Goal: Ask a question

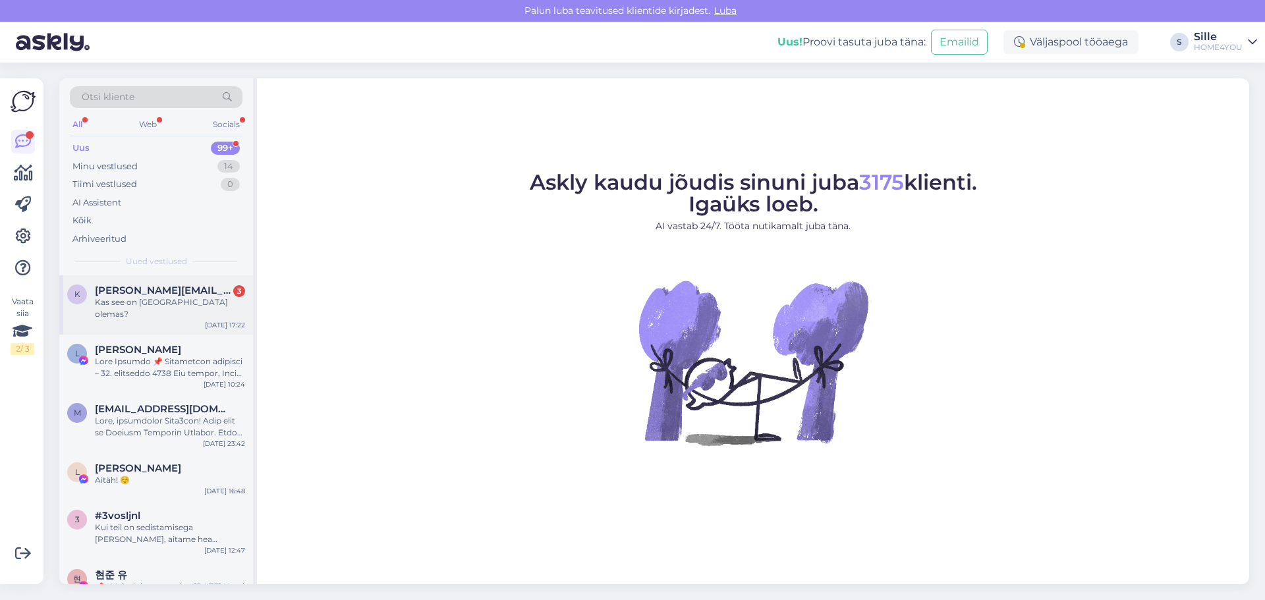
click at [135, 289] on span "[PERSON_NAME][EMAIL_ADDRESS][DOMAIN_NAME]" at bounding box center [163, 291] width 137 height 12
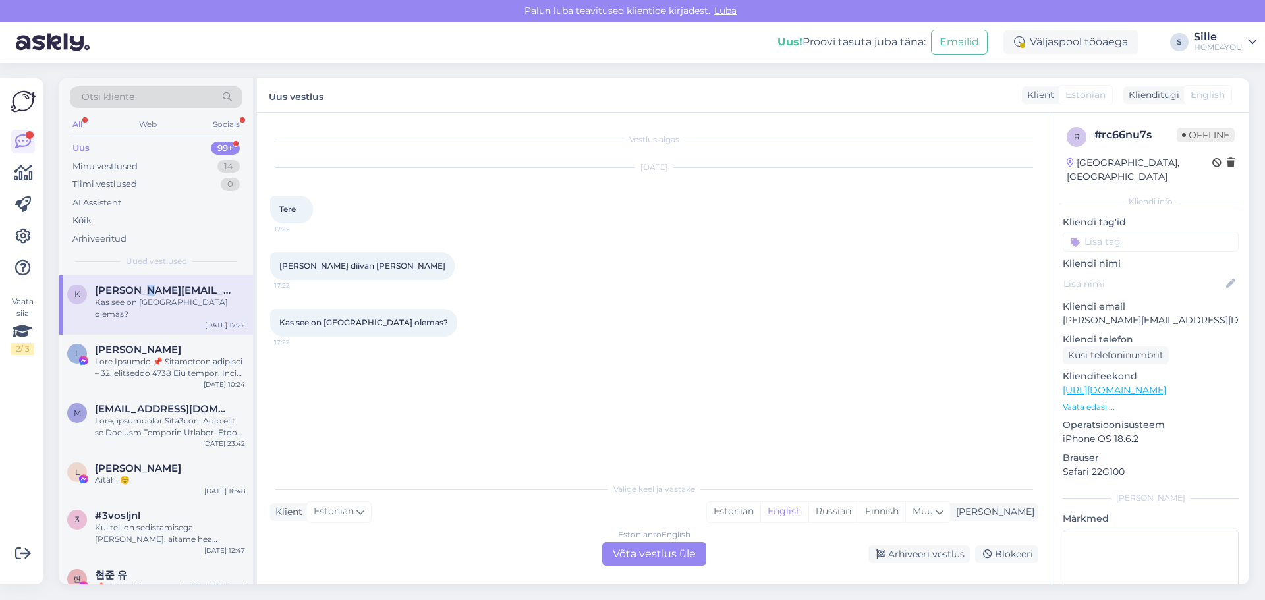
click at [1134, 384] on link "[URL][DOMAIN_NAME]" at bounding box center [1114, 390] width 103 height 12
click at [653, 547] on div "Estonian to English Võta vestlus üle" at bounding box center [654, 554] width 104 height 24
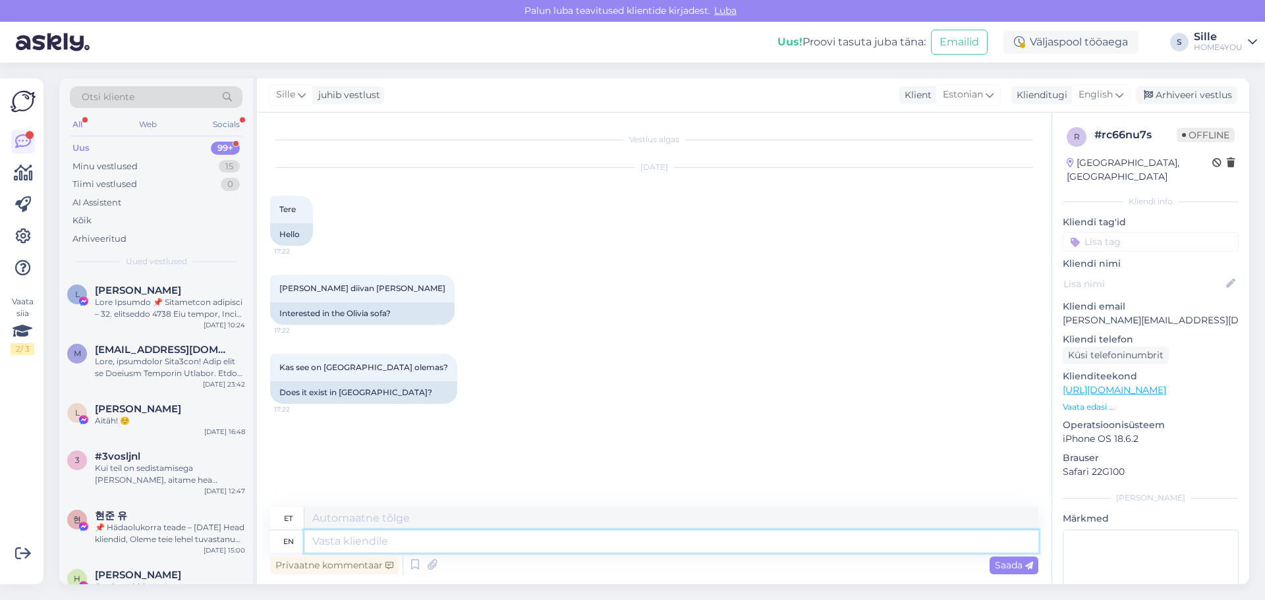
click at [518, 548] on textarea at bounding box center [671, 541] width 734 height 22
type textarea "Tere,"
type textarea "Tere, kahjuks"
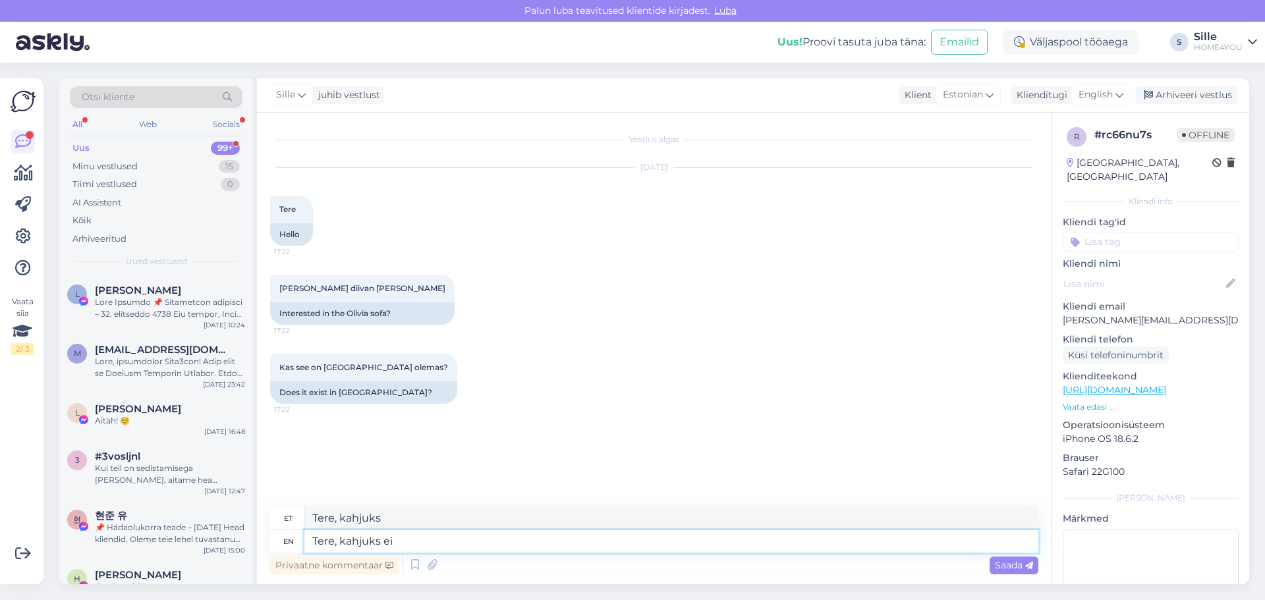
type textarea "Tere, kahjuks ei o"
type textarea "Tere, kahjuks ei"
type textarea "Tere, kahjuks ei ole"
type textarea "Tere, kahjuks ei ole hetkel"
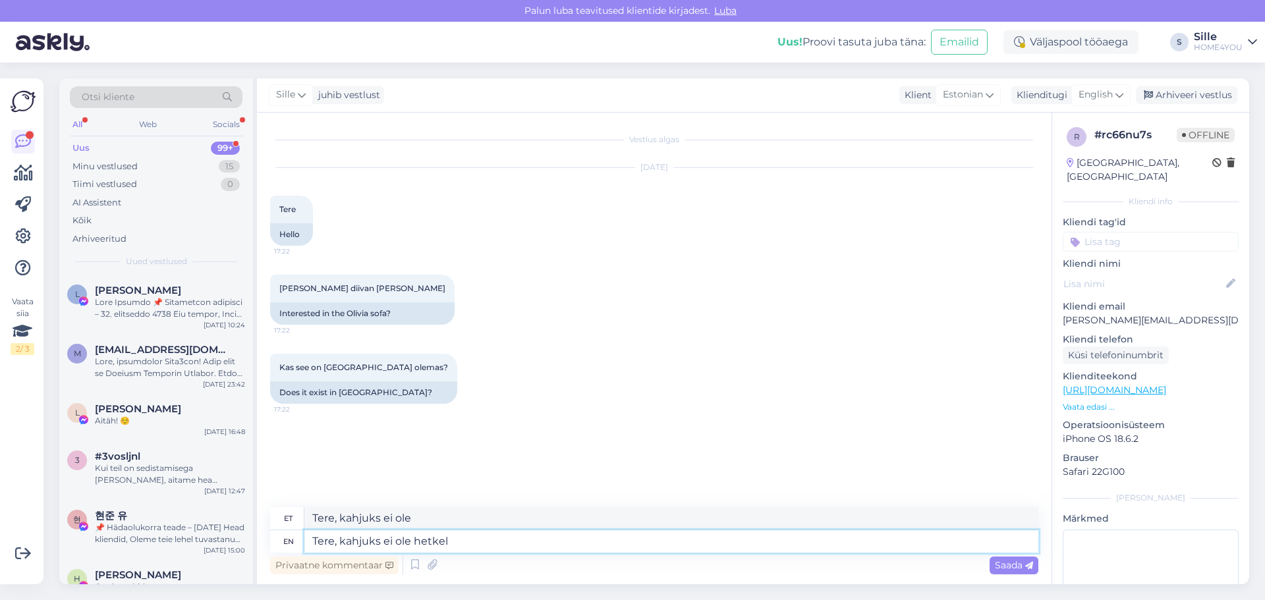
type textarea "Tere, kahjuks ei [PERSON_NAME]"
type textarea "Tere, kahjuks ei ole hetkel Tartu la"
type textarea "Tere, kahjuks ei ole hetkel [GEOGRAPHIC_DATA]"
type textarea "Tere, kahjuks ei ole hetkel Tartu kauplustes"
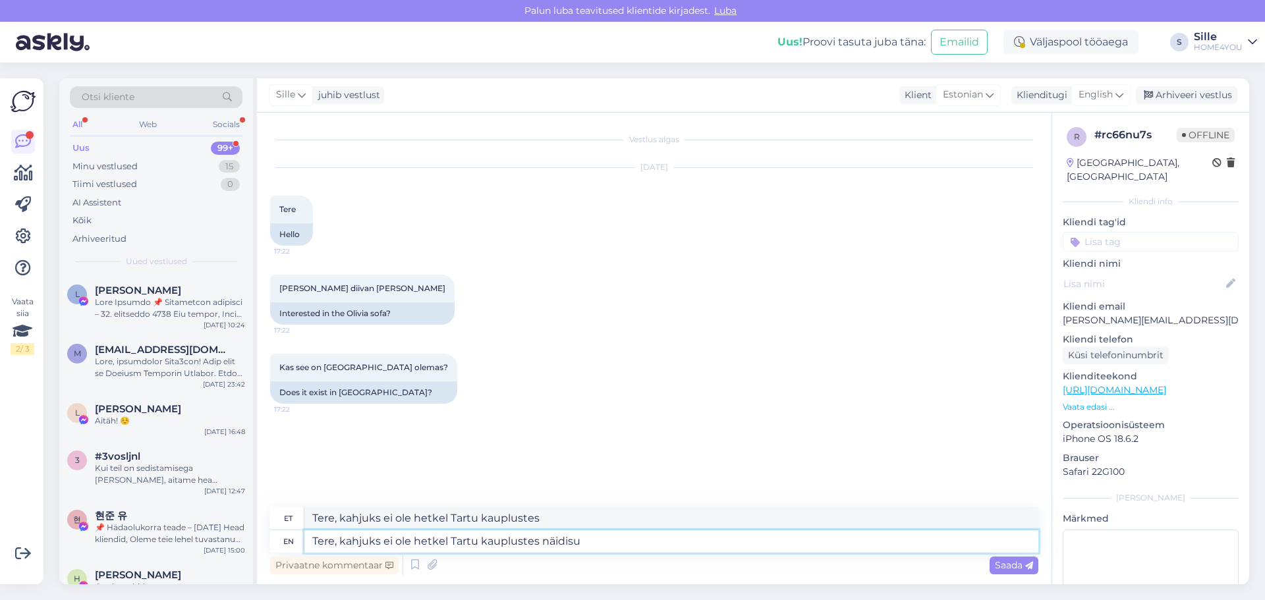
type textarea "Tere, kahjuks ei ole hetkel Tartu kauplustes näidis"
type textarea "Tere, kahjuks ei ole hetkel Tartu kauplustes näidist v"
type textarea "Tere, kahjuks ei ole hetkel Tartu kauplustes näidist"
type textarea "Tere, kahjuks ei ole hetkel Tartu kauplustes näidist välja"
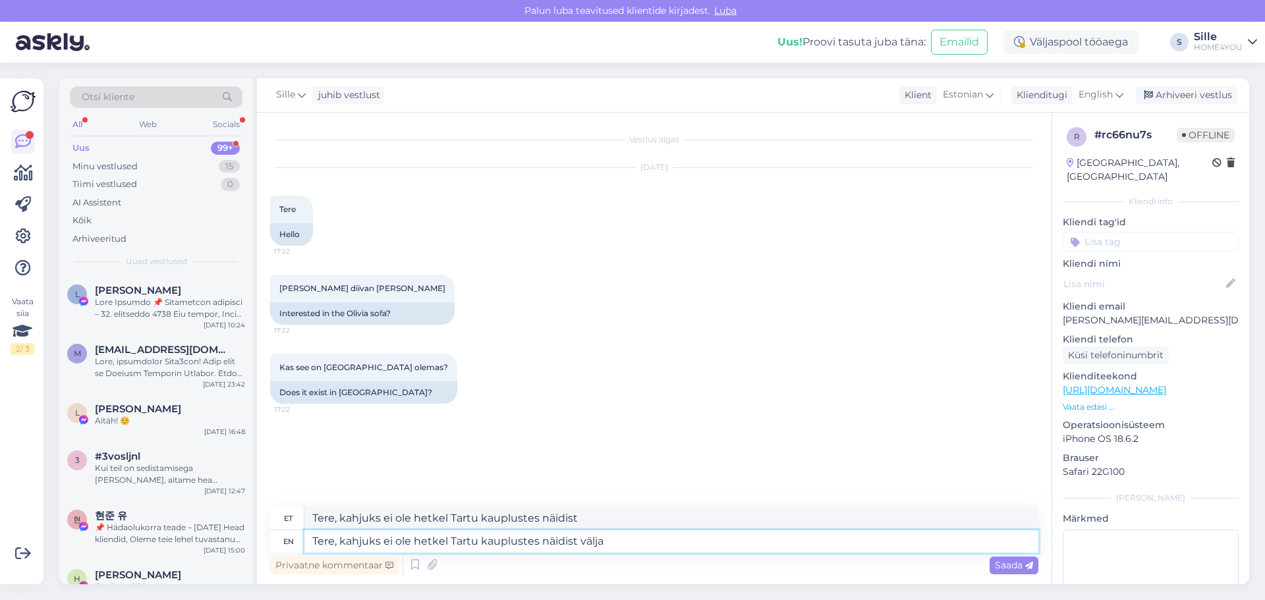
type textarea "Tere, kahjuks ei ole hetkel Tartu kauplustes näidist välja"
type textarea "Tere, kahjuks ei ole hetkel Tartu kauplustes näidist väljas, a"
type textarea "Tere, kahjuks ei ole hetkel Tartu kauplustes näidist väljas,"
type textarea "Tere, kahjuks ei ole hetkel Tartu kauplustes näidist väljas, ainult"
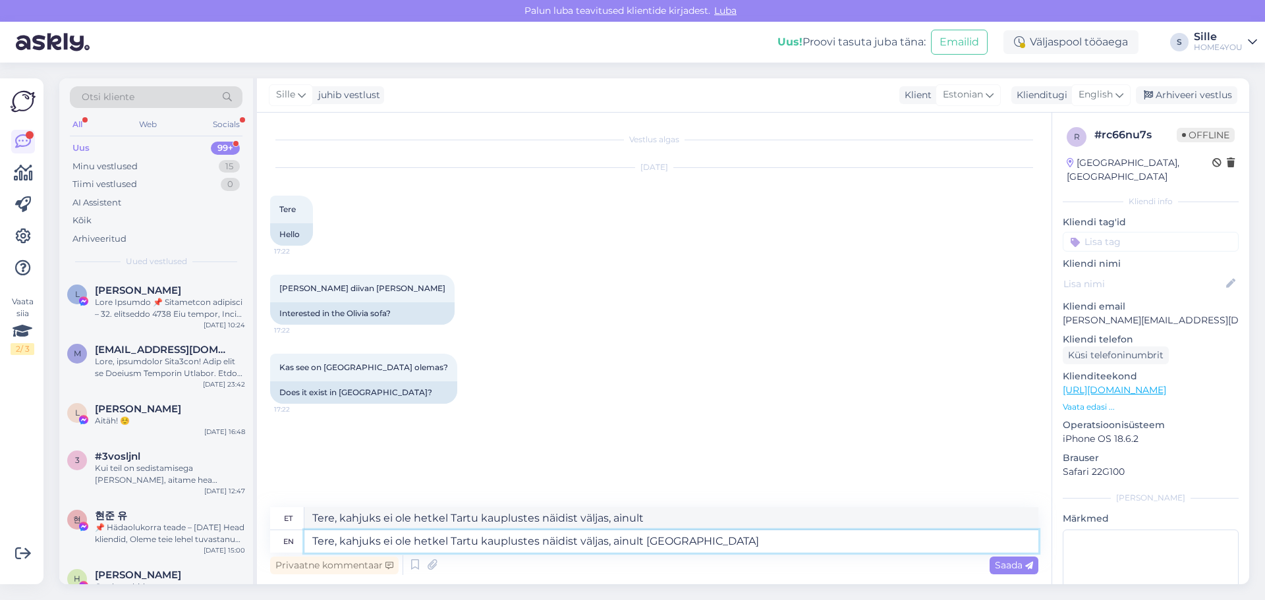
type textarea "Tere, kahjuks ei ole hetkel Tartu kauplustes näidist väljas, ainult [GEOGRAPHIC…"
click at [1159, 384] on link "[URL][DOMAIN_NAME]" at bounding box center [1114, 390] width 103 height 12
drag, startPoint x: 712, startPoint y: 543, endPoint x: 341, endPoint y: 543, distance: 370.9
click at [342, 542] on textarea "Tere, kahjuks ei ole hetkel Tartu kauplustes näidist väljas, ainult [GEOGRAPHIC…" at bounding box center [671, 541] width 734 height 22
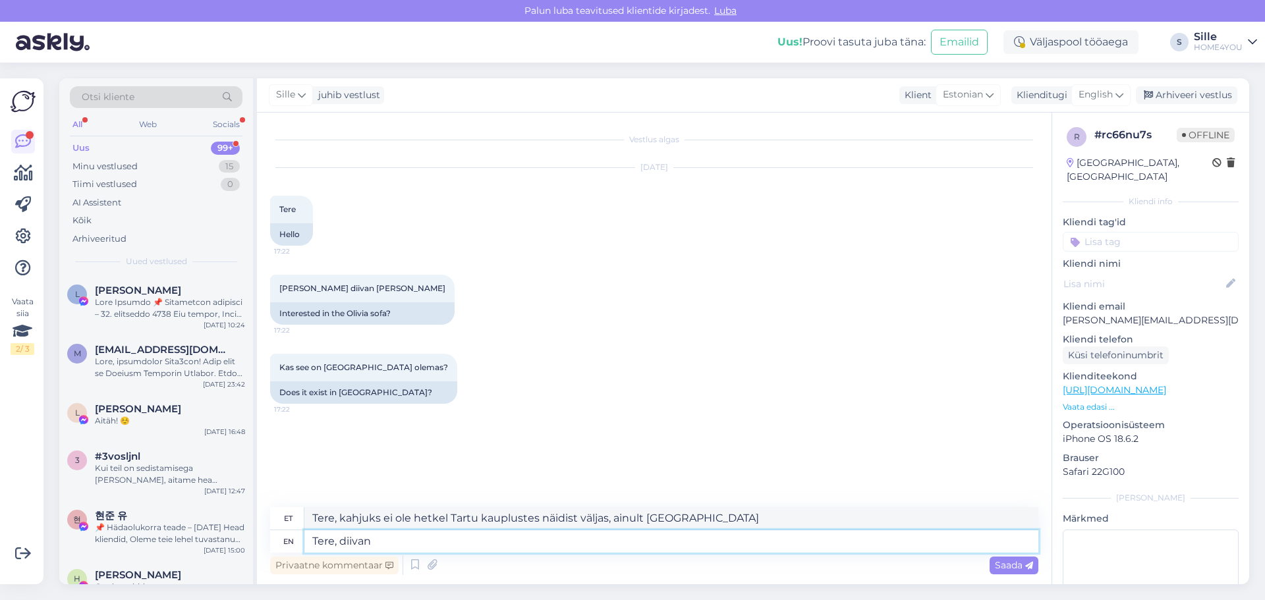
type textarea "Tere, diivan"
type textarea "Tere, diivan näi"
type textarea "Tere, diivan näidisena v"
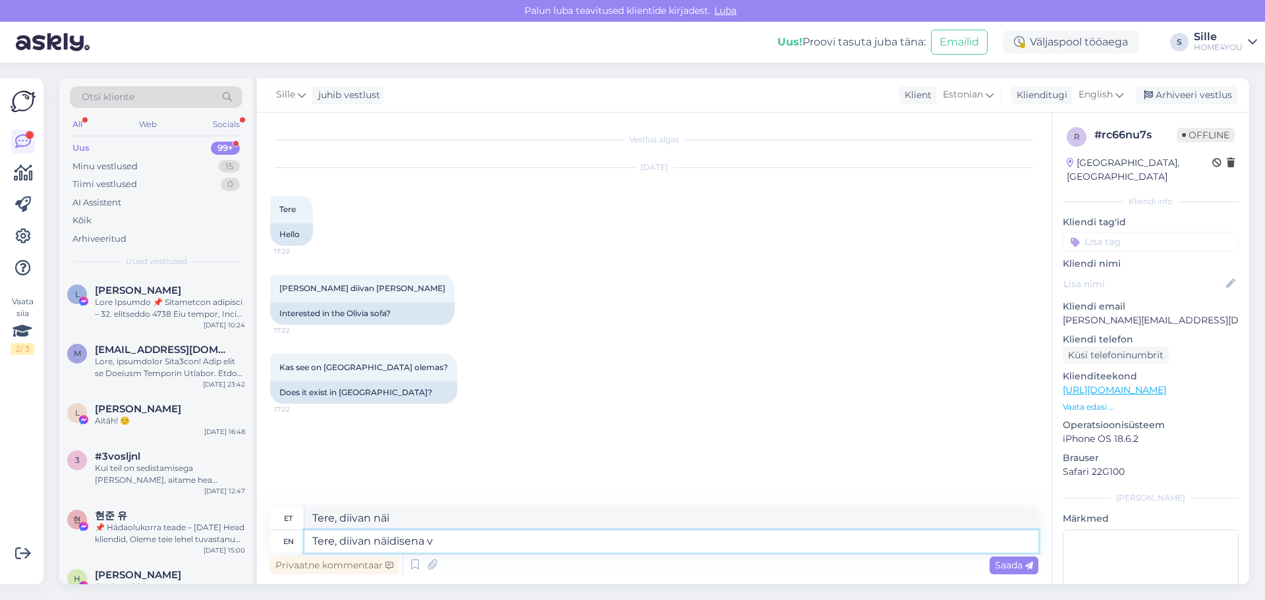
type textarea "Tere, diivani näidisena"
type textarea "Tere, diivan näidisena väljas"
type textarea "Tere, diivan näidisena väljas Tart"
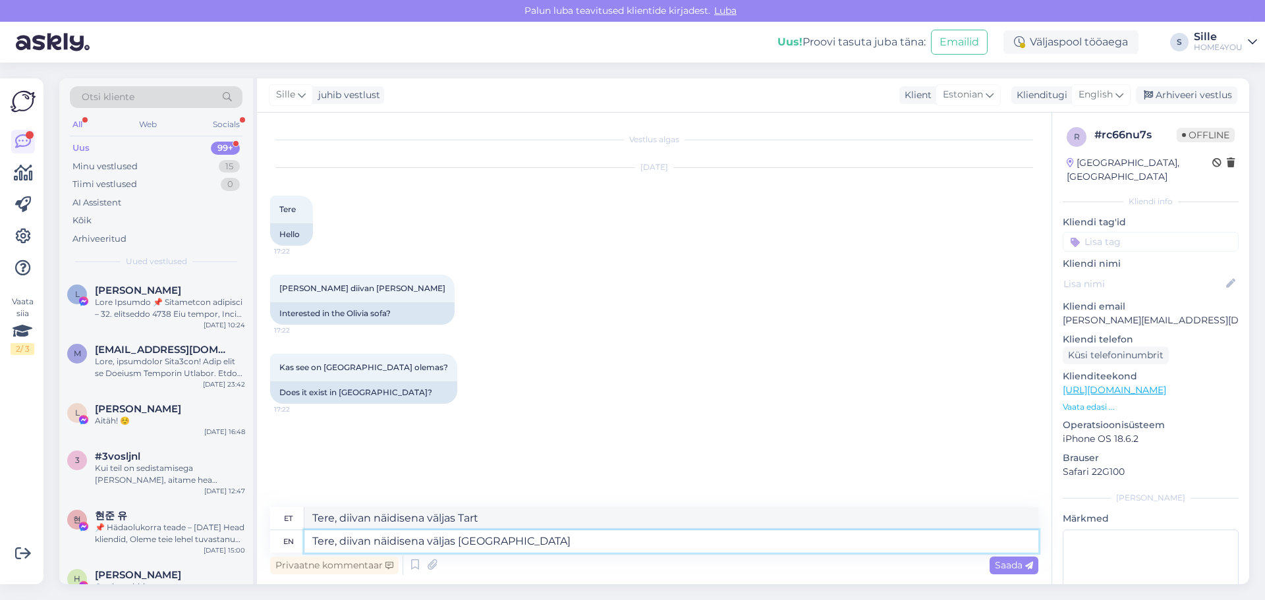
type textarea "Tere, diivan näidisena väljas [GEOGRAPHIC_DATA]"
type textarea "Tere, diivan näidisena väljas Tartu Zeppelinis"
type textarea "Tere, diivan näidisena väljas Tartu Zeppelinis."
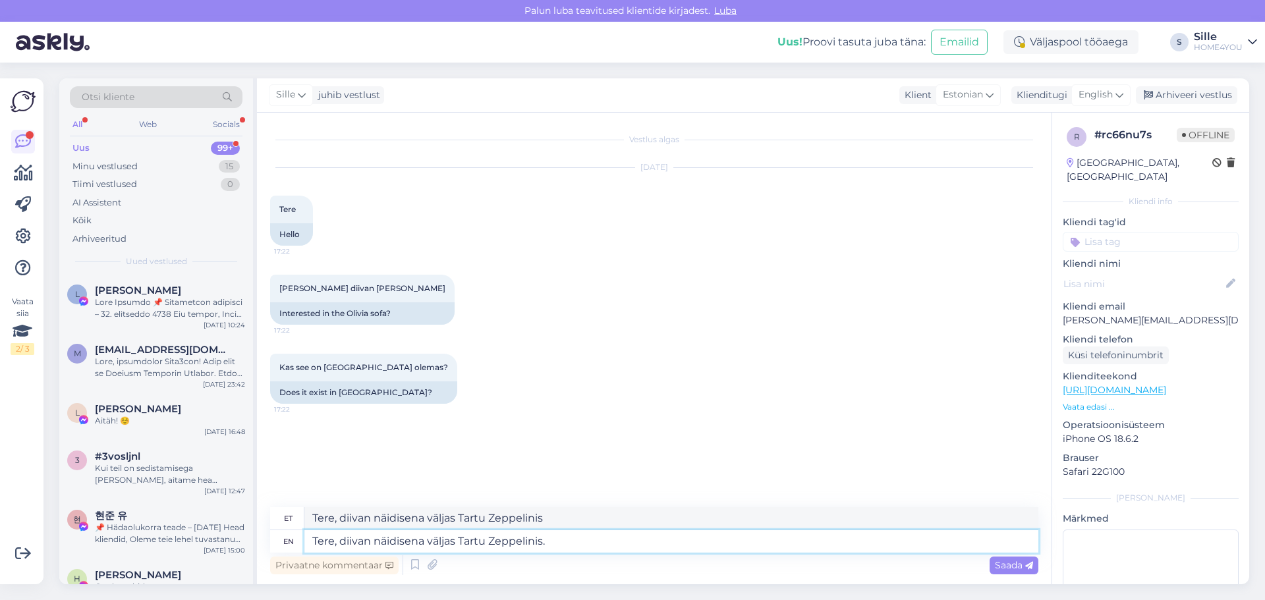
type textarea "Tere, diivan näidisena väljas Tartu Zeppelinis."
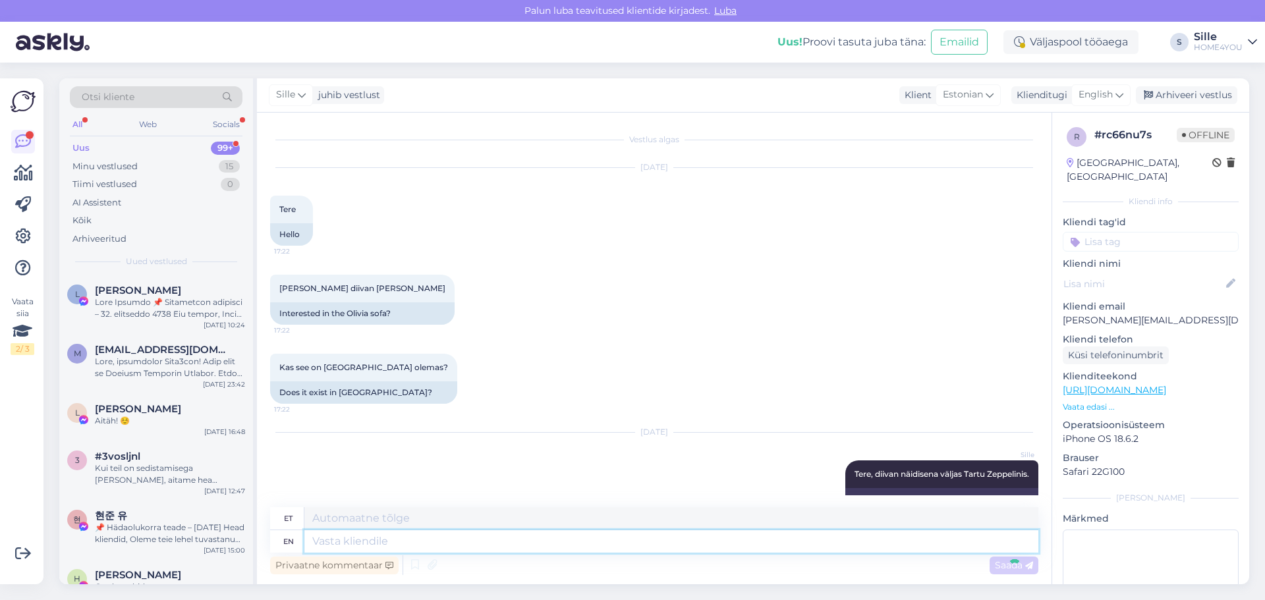
scroll to position [30, 0]
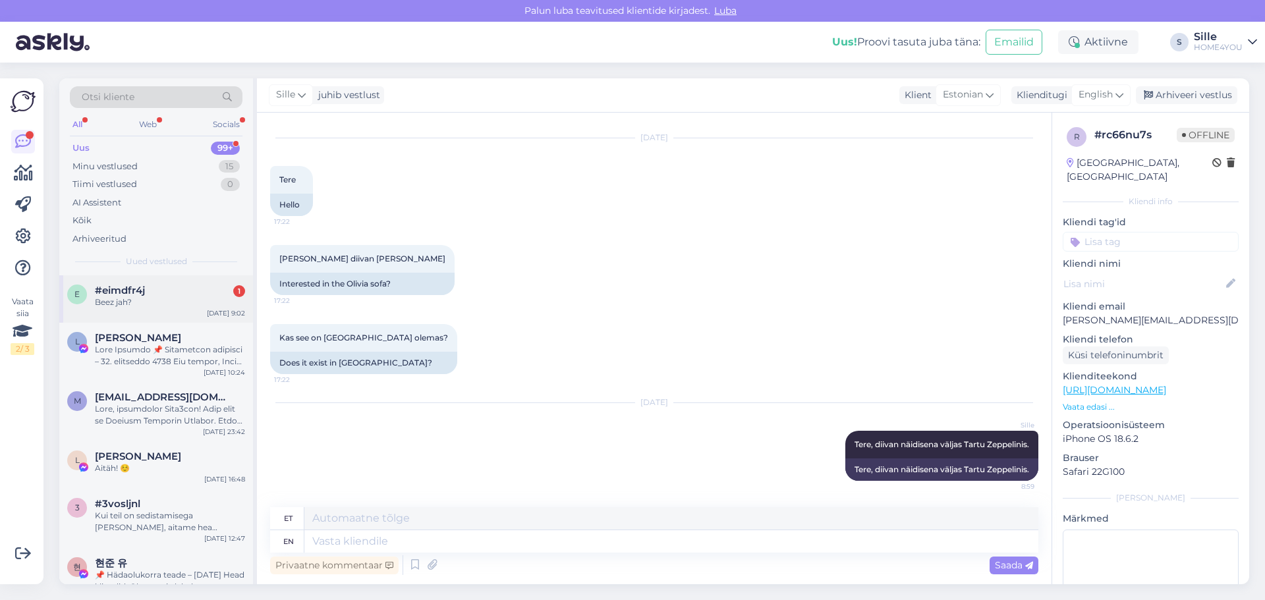
click at [145, 303] on div "Beez jah?" at bounding box center [170, 302] width 150 height 12
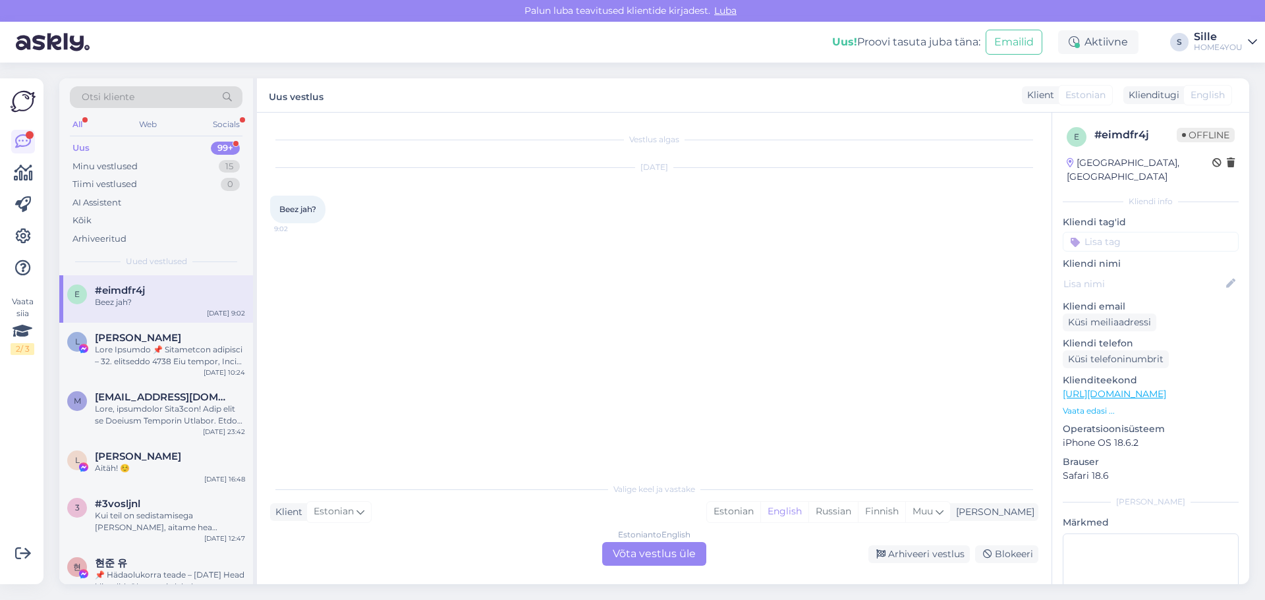
click at [1090, 388] on link "[URL][DOMAIN_NAME]" at bounding box center [1114, 394] width 103 height 12
click at [644, 560] on div "Estonian to English Võta vestlus üle" at bounding box center [654, 554] width 104 height 24
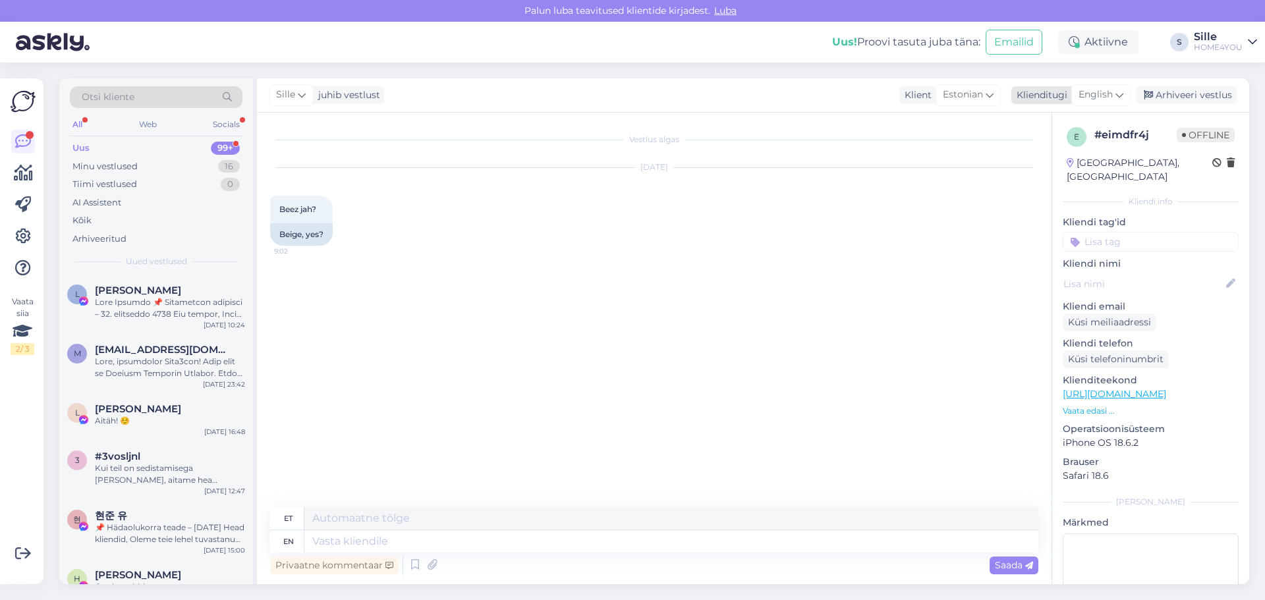
click at [1109, 95] on span "English" at bounding box center [1095, 95] width 34 height 14
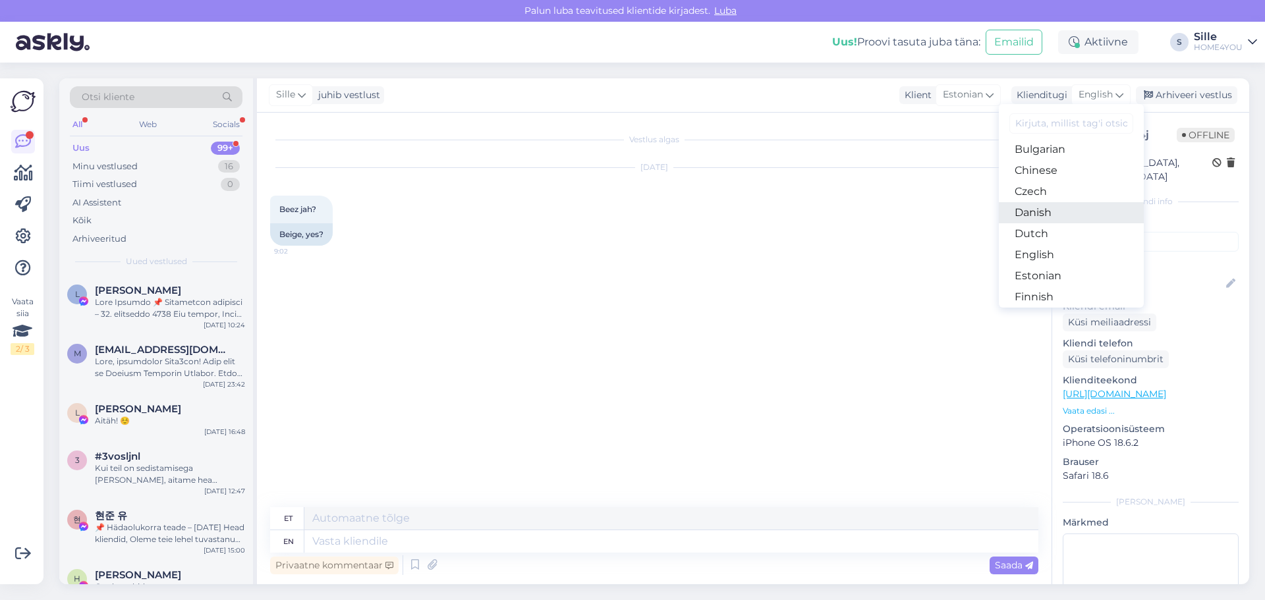
scroll to position [66, 0]
click at [1043, 252] on link "Estonian" at bounding box center [1071, 256] width 145 height 21
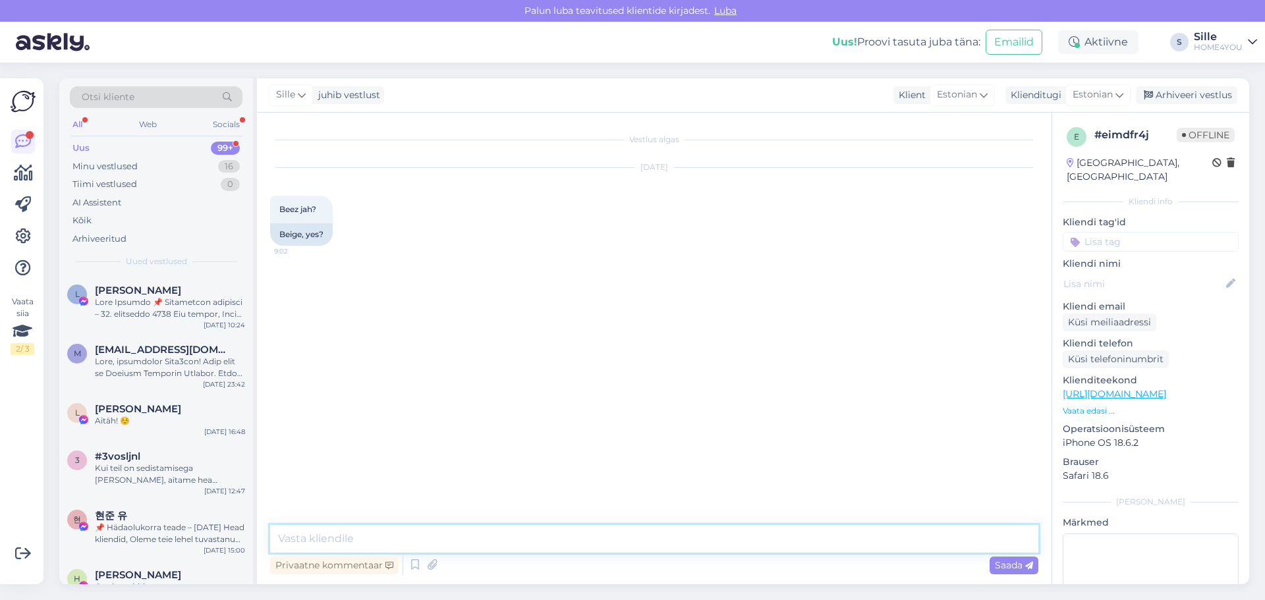
click at [507, 536] on textarea at bounding box center [654, 539] width 768 height 28
click at [82, 215] on div "Kõik" at bounding box center [81, 220] width 19 height 13
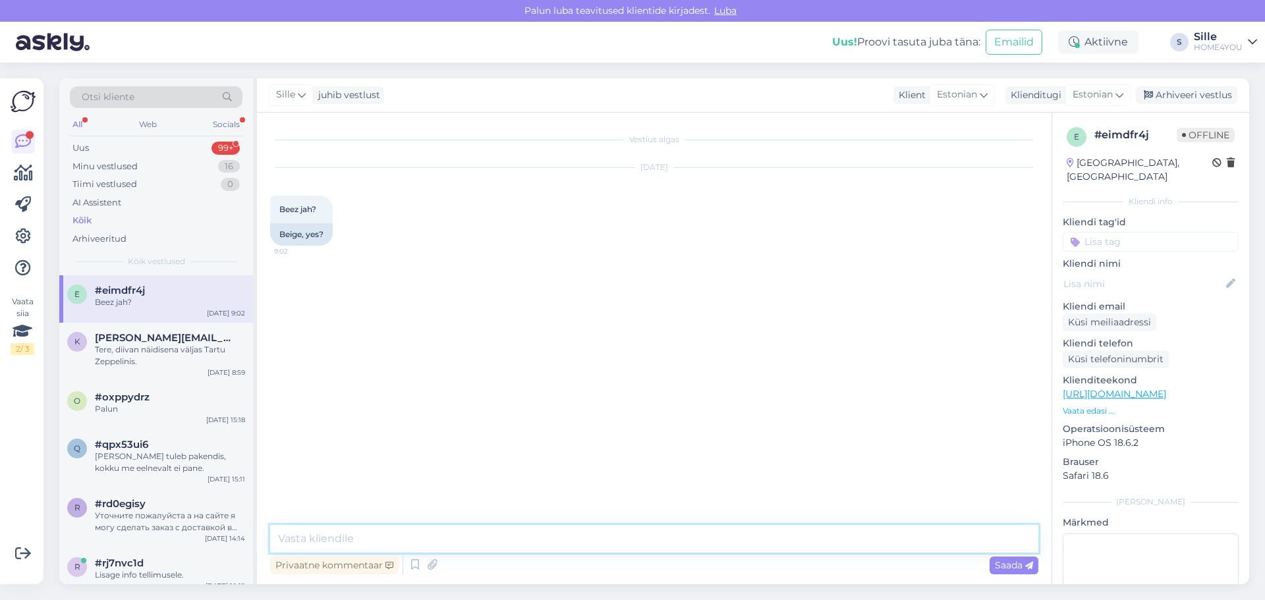
click at [484, 538] on textarea at bounding box center [654, 539] width 768 height 28
click at [80, 221] on div "Kõik" at bounding box center [81, 220] width 19 height 13
click at [314, 533] on textarea at bounding box center [654, 539] width 768 height 28
click at [1109, 99] on span "Estonian" at bounding box center [1092, 95] width 40 height 14
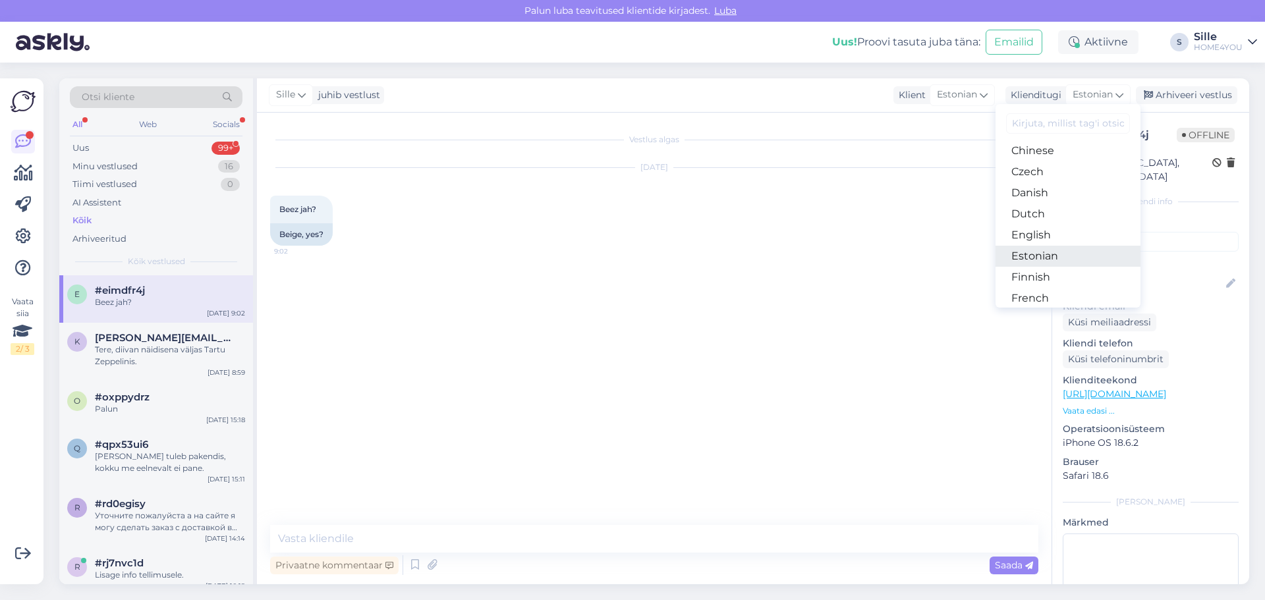
click at [1043, 253] on link "Estonian" at bounding box center [1067, 256] width 145 height 21
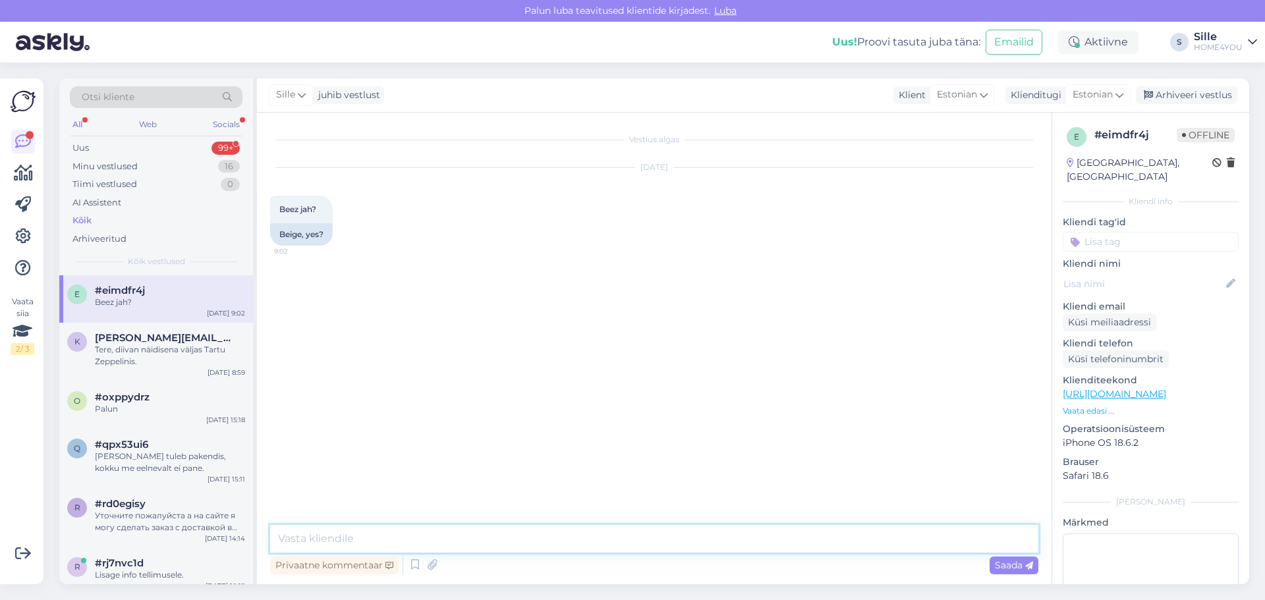
click at [501, 536] on textarea at bounding box center [654, 539] width 768 height 28
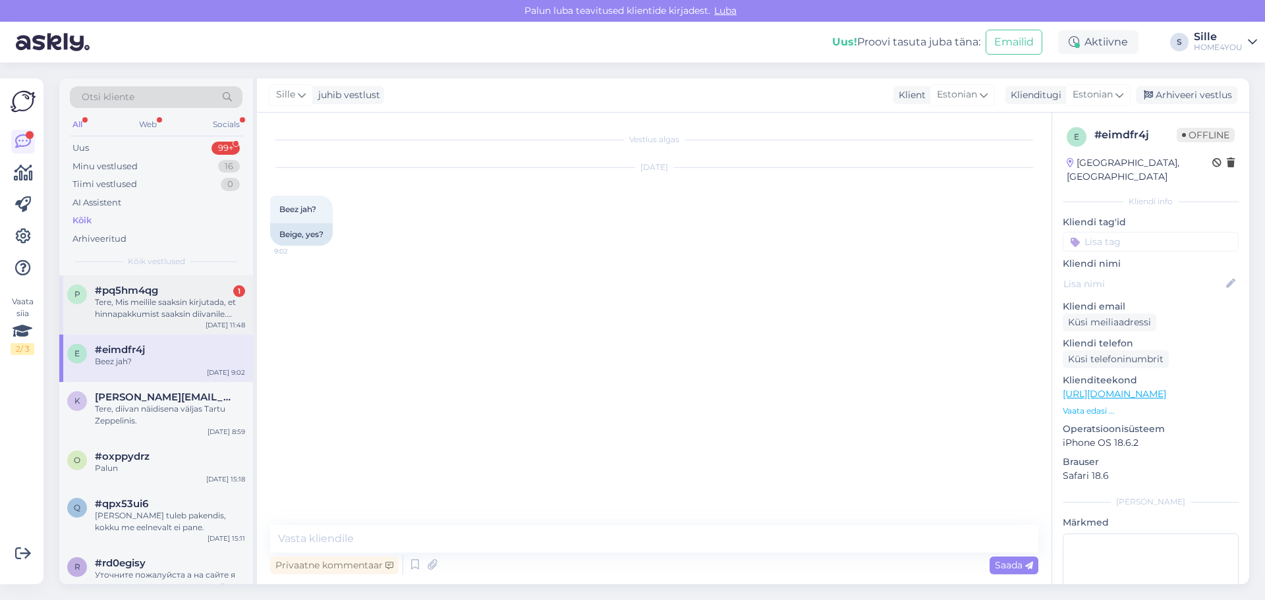
click at [102, 299] on div "Tere, Mis meilile saaksin kirjutada, et hinnapakkumist saaksin diivanile. Asutu…" at bounding box center [170, 308] width 150 height 24
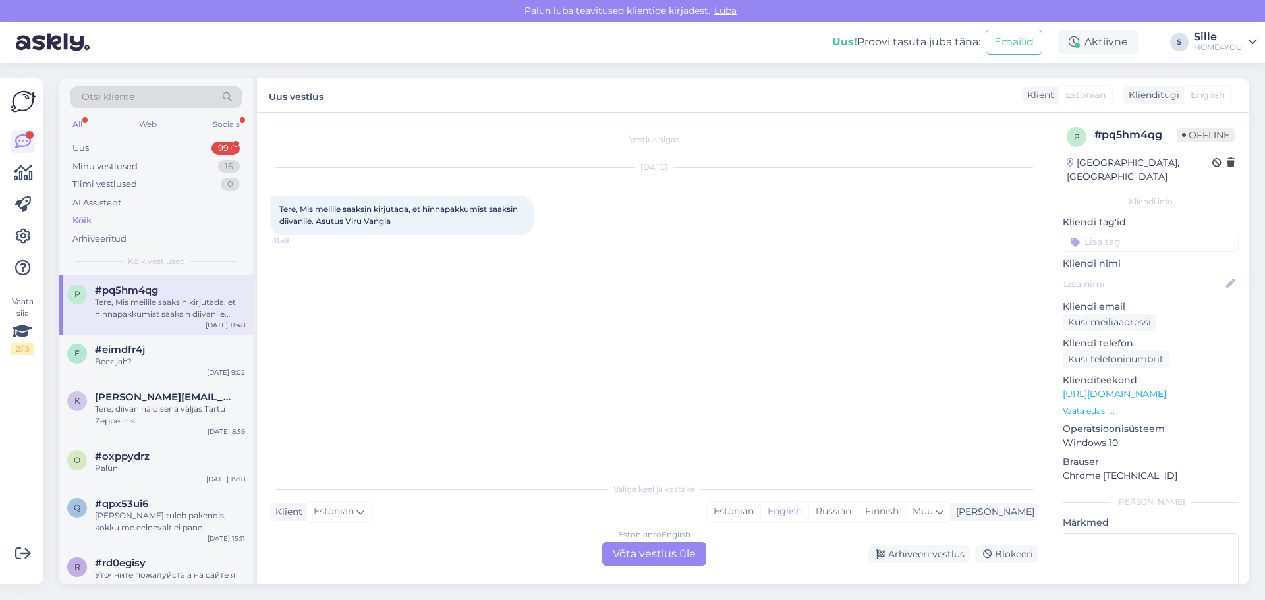
click at [831, 555] on div "Arhiveeri vestlus Blokeeri" at bounding box center [874, 554] width 327 height 18
click at [638, 551] on div "Estonian to English Võta vestlus üle" at bounding box center [654, 554] width 104 height 24
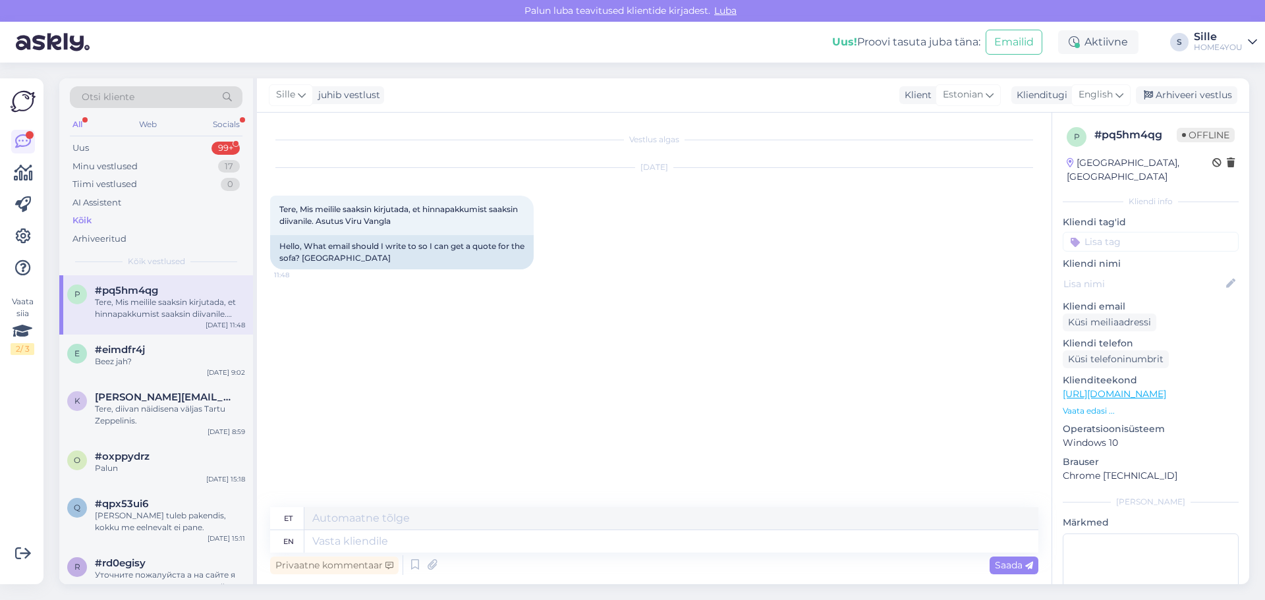
click at [286, 518] on div "et" at bounding box center [288, 518] width 9 height 22
click at [333, 516] on textarea at bounding box center [671, 518] width 734 height 22
click at [374, 523] on textarea "Tere" at bounding box center [671, 518] width 734 height 22
click at [425, 515] on textarea "Tere Saatke meil" at bounding box center [671, 518] width 734 height 22
type textarea "Tere Saatke meil [EMAIL_ADDRESS][DOMAIN_NAME]"
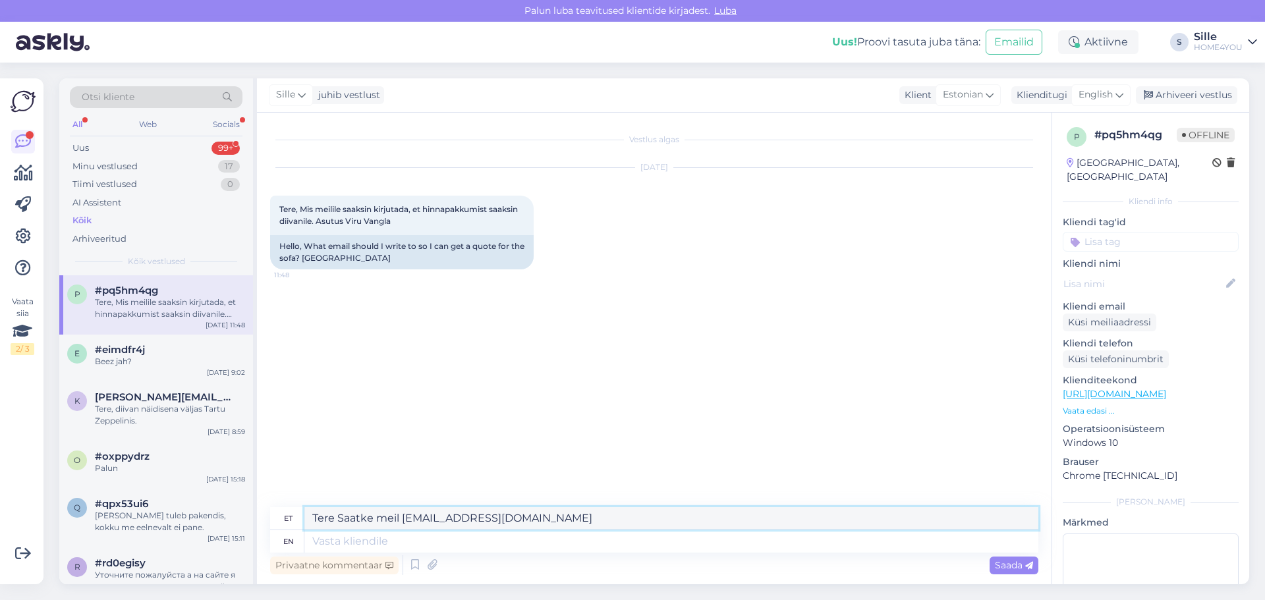
click at [522, 517] on textarea "Tere Saatke meil [EMAIL_ADDRESS][DOMAIN_NAME]" at bounding box center [671, 518] width 734 height 22
click at [995, 566] on span "Saada" at bounding box center [1014, 565] width 38 height 12
click at [1005, 564] on span "Saada" at bounding box center [1014, 565] width 38 height 12
click at [997, 569] on span "Saada" at bounding box center [1014, 565] width 38 height 12
click at [995, 561] on span "Saada" at bounding box center [1014, 565] width 38 height 12
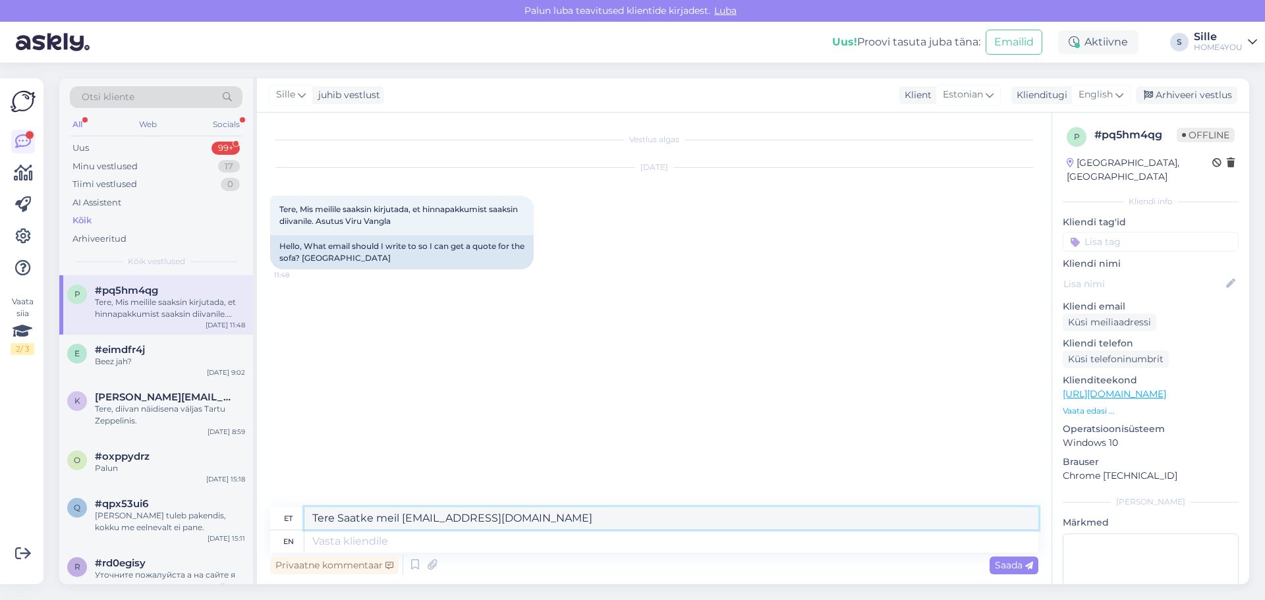
click at [546, 524] on textarea "Tere Saatke meil [EMAIL_ADDRESS][DOMAIN_NAME]" at bounding box center [671, 518] width 734 height 22
click at [1003, 565] on span "Saada" at bounding box center [1014, 565] width 38 height 12
click at [1001, 563] on span "Saada" at bounding box center [1014, 565] width 38 height 12
drag, startPoint x: 512, startPoint y: 520, endPoint x: 313, endPoint y: 524, distance: 199.0
click at [313, 524] on textarea "Tere Saatke meil [EMAIL_ADDRESS][DOMAIN_NAME]" at bounding box center [671, 518] width 734 height 22
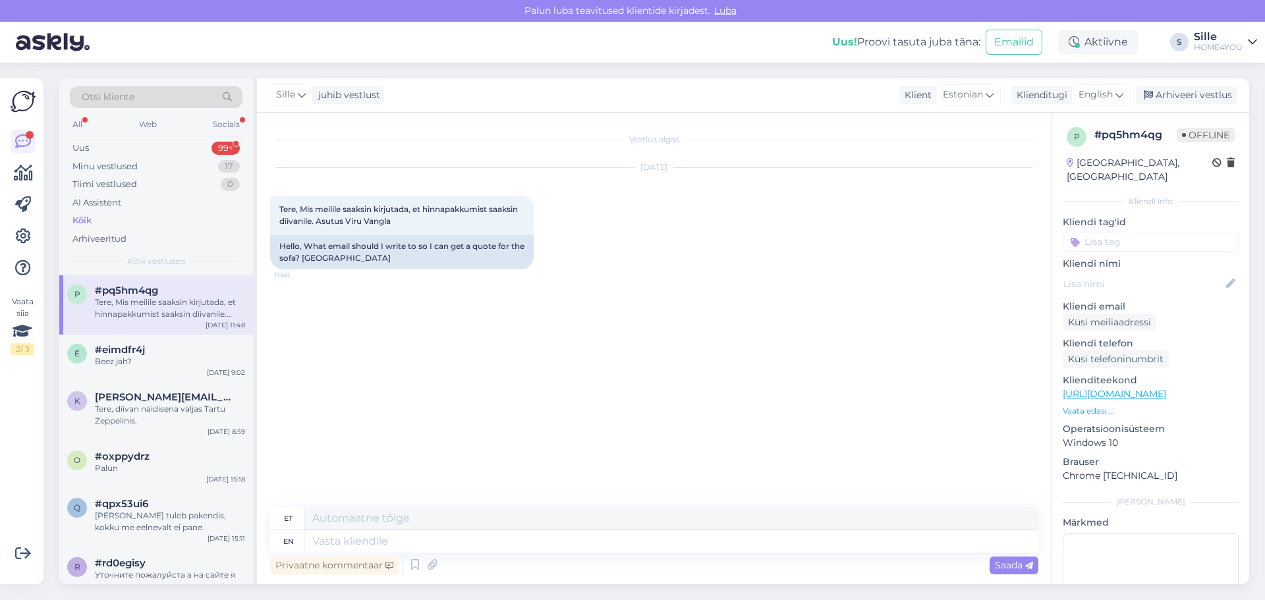
click at [289, 538] on div "en" at bounding box center [288, 541] width 11 height 22
click at [369, 543] on textarea at bounding box center [671, 541] width 734 height 22
paste textarea "Tere Saatke meil [EMAIL_ADDRESS][DOMAIN_NAME]"
type textarea "Tere Saatke meil [EMAIL_ADDRESS][DOMAIN_NAME]"
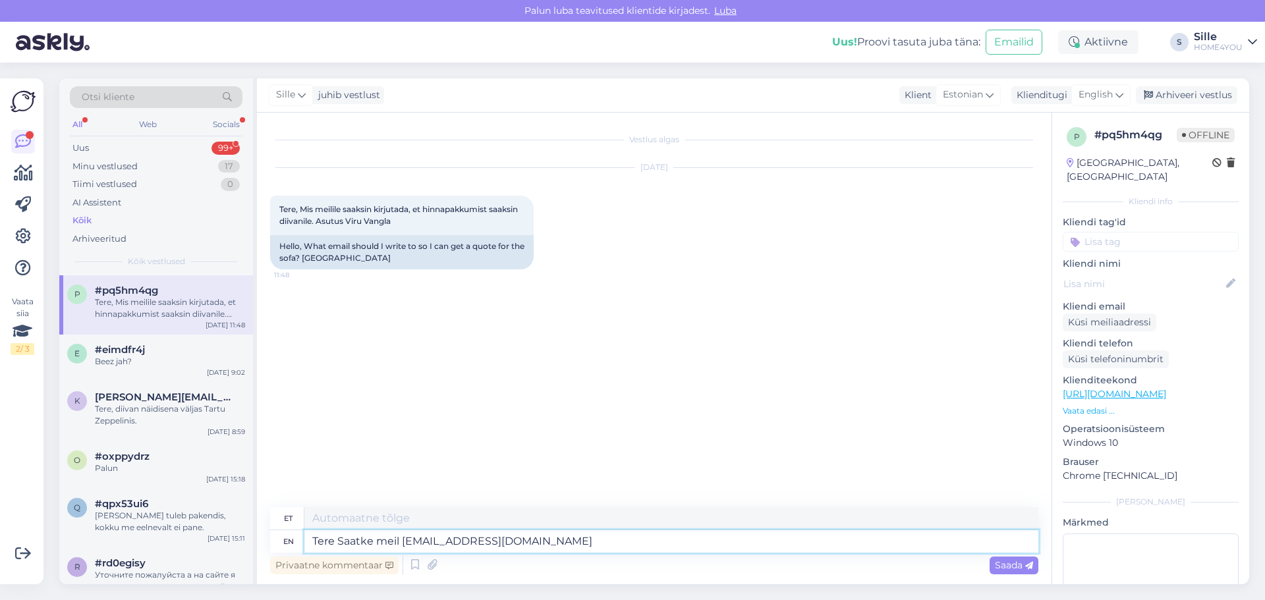
type textarea "Tere Saatke meil [EMAIL_ADDRESS][DOMAIN_NAME]"
click at [1000, 567] on span "Saada" at bounding box center [1014, 565] width 38 height 12
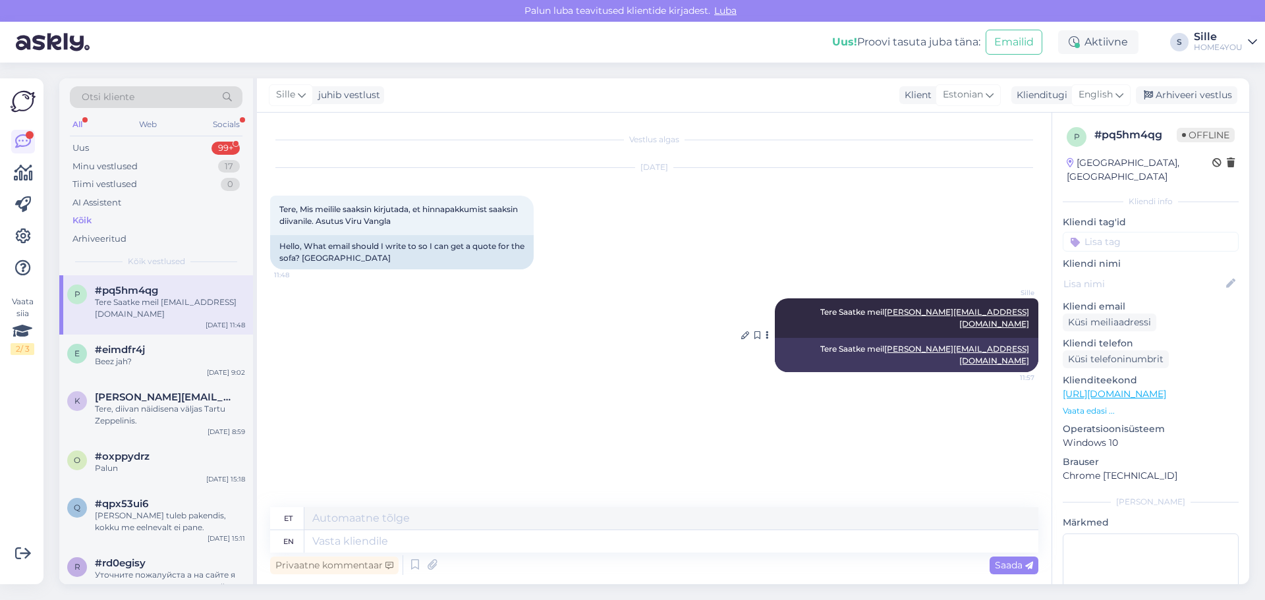
click at [769, 331] on icon at bounding box center [766, 335] width 3 height 8
click at [335, 516] on textarea at bounding box center [671, 518] width 734 height 22
click at [350, 544] on textarea at bounding box center [671, 541] width 734 height 22
click at [1119, 92] on icon at bounding box center [1119, 95] width 8 height 14
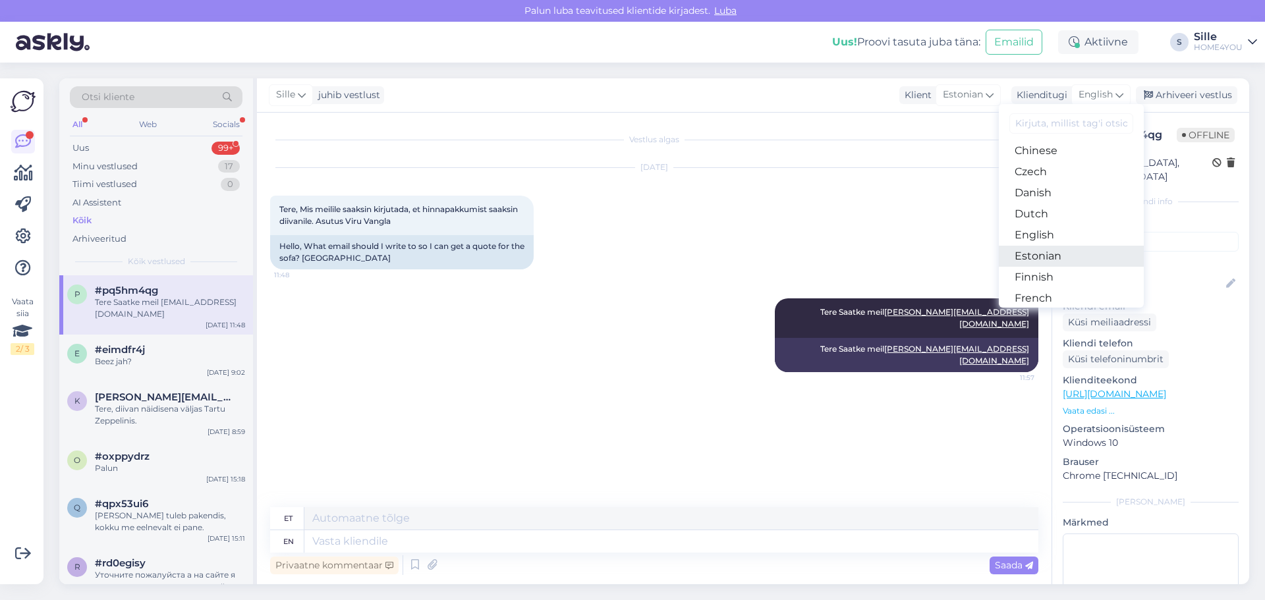
click at [1035, 252] on link "Estonian" at bounding box center [1071, 256] width 145 height 21
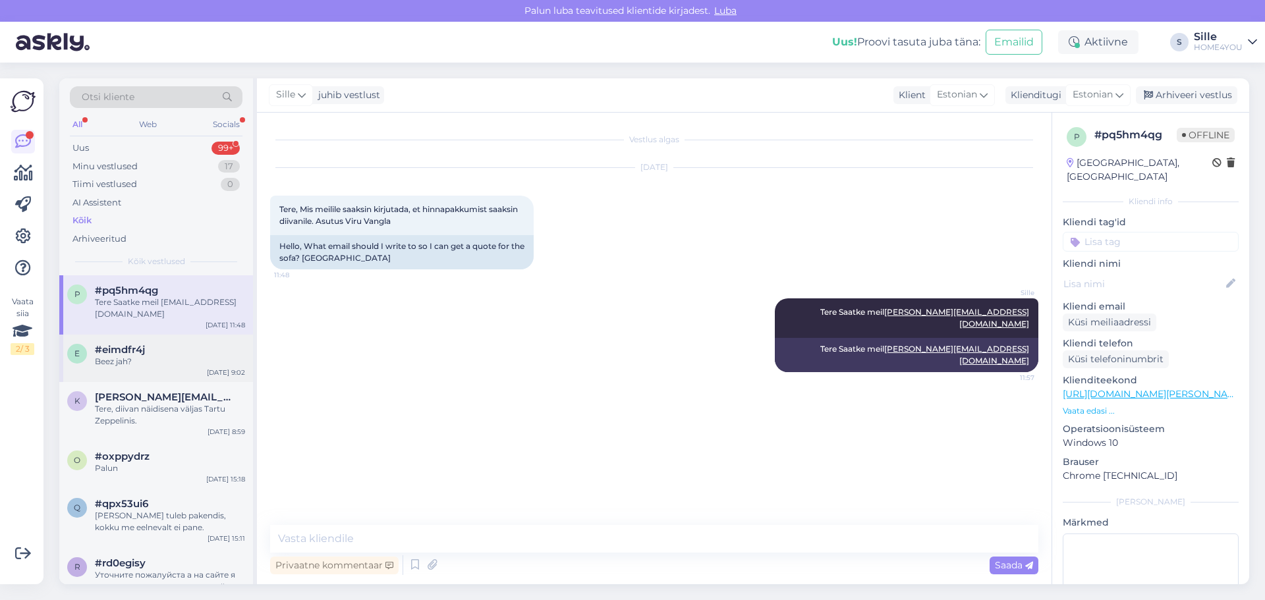
click at [106, 356] on div "Beez jah?" at bounding box center [170, 362] width 150 height 12
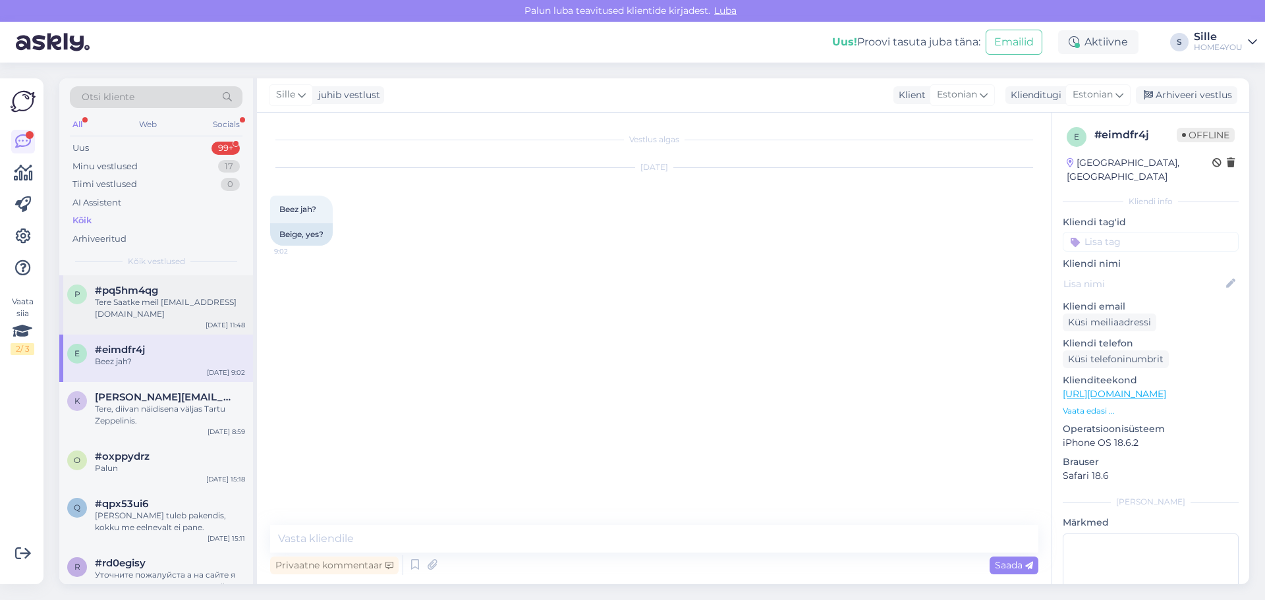
click at [128, 297] on div "Tere Saatke meil [EMAIL_ADDRESS][DOMAIN_NAME]" at bounding box center [170, 308] width 150 height 24
